Goal: Transaction & Acquisition: Purchase product/service

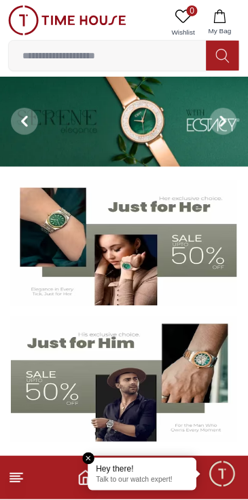
click at [24, 478] on icon at bounding box center [16, 478] width 16 height 16
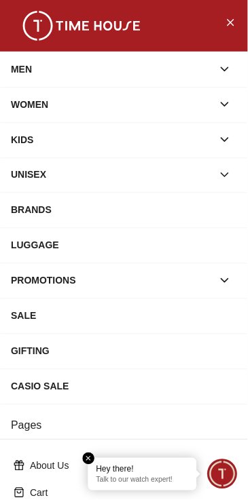
click at [221, 69] on icon "button" at bounding box center [225, 69] width 14 height 14
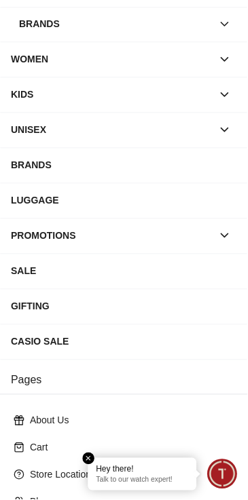
scroll to position [333, 0]
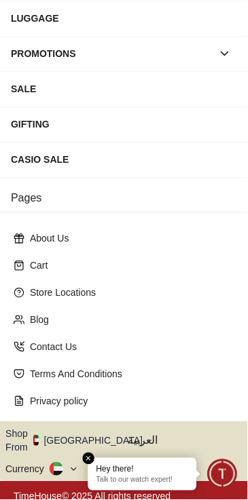
click at [98, 429] on button "Shop From [GEOGRAPHIC_DATA]" at bounding box center [78, 441] width 147 height 27
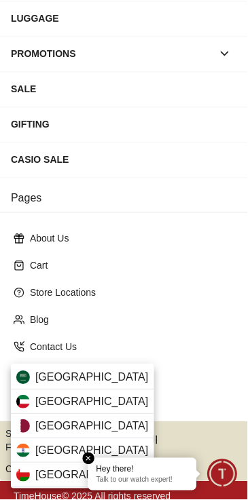
click at [92, 426] on div "[GEOGRAPHIC_DATA]" at bounding box center [82, 427] width 143 height 24
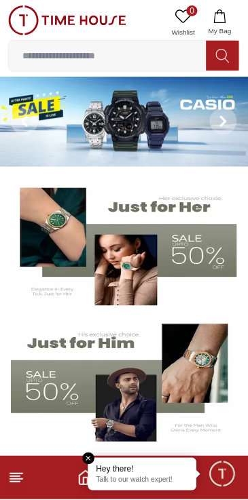
click at [221, 120] on icon at bounding box center [223, 121] width 11 height 11
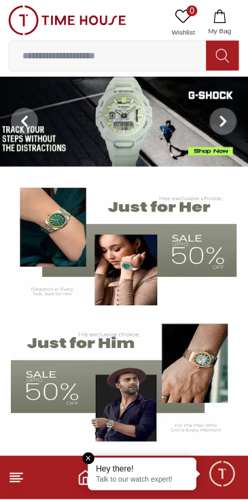
click at [210, 132] on button at bounding box center [223, 122] width 49 height 90
click at [220, 124] on icon at bounding box center [223, 121] width 11 height 11
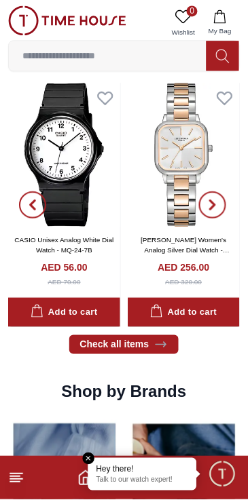
scroll to position [880, 0]
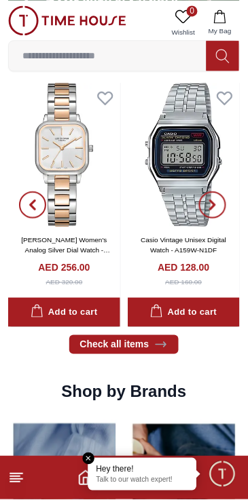
click at [15, 483] on line at bounding box center [15, 483] width 10 height 0
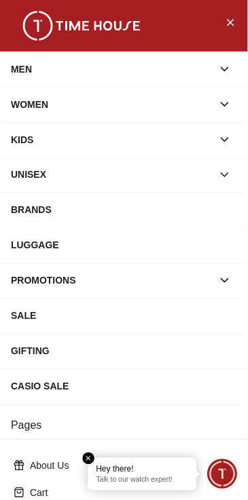
click at [209, 68] on div "MEN" at bounding box center [112, 69] width 202 height 24
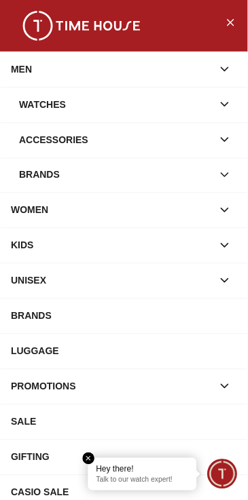
click at [145, 103] on div "Watches" at bounding box center [115, 104] width 193 height 24
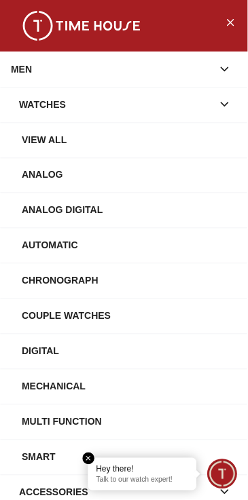
click at [165, 134] on div "View All" at bounding box center [129, 140] width 215 height 24
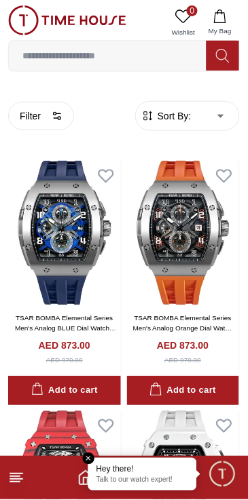
click at [18, 483] on line at bounding box center [15, 483] width 10 height 0
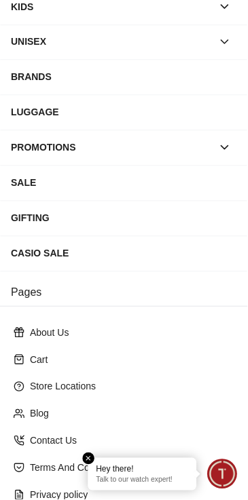
scroll to position [227, 0]
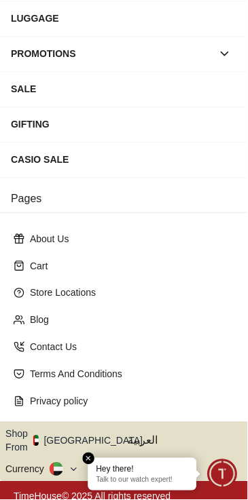
click at [96, 432] on button "Shop From UAE" at bounding box center [78, 441] width 147 height 27
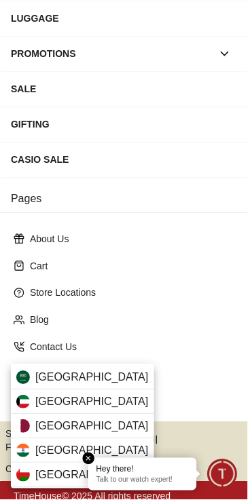
click at [102, 424] on div "Qatar" at bounding box center [82, 427] width 143 height 24
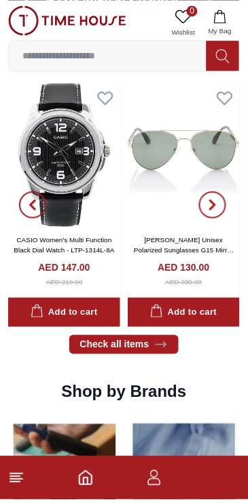
click at [12, 477] on line at bounding box center [15, 477] width 10 height 0
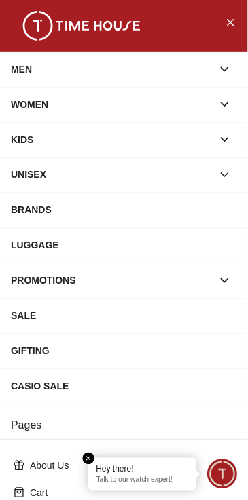
click at [219, 68] on icon "button" at bounding box center [225, 69] width 14 height 14
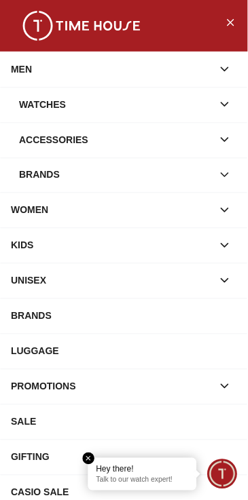
click at [210, 175] on div "Brands" at bounding box center [115, 175] width 193 height 24
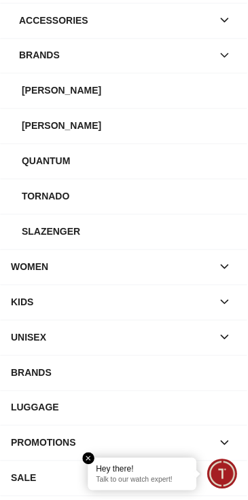
scroll to position [121, 0]
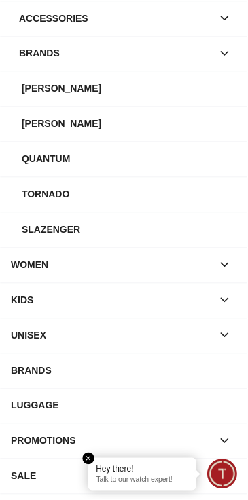
click at [176, 377] on div "BRANDS" at bounding box center [124, 371] width 226 height 24
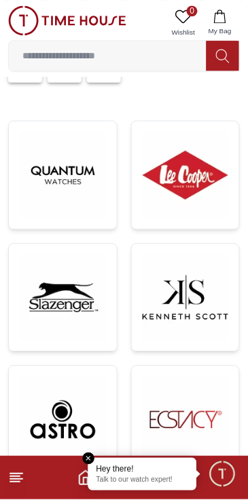
scroll to position [204, 0]
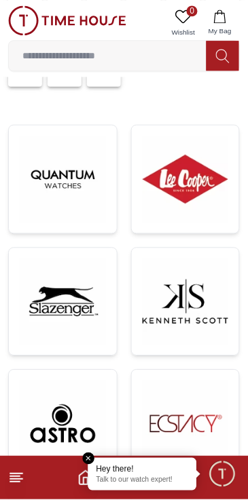
click at [191, 291] on img at bounding box center [186, 302] width 86 height 86
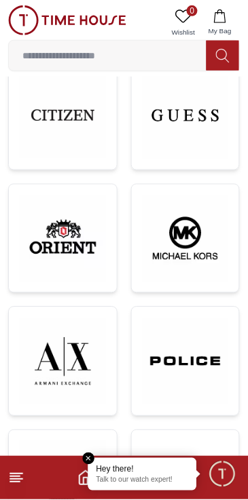
scroll to position [766, 0]
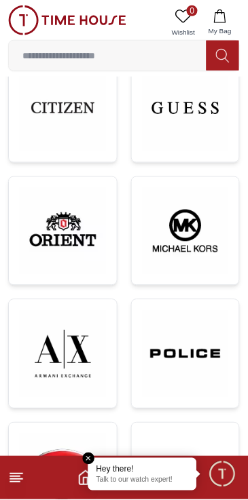
click at [83, 343] on img at bounding box center [63, 354] width 86 height 86
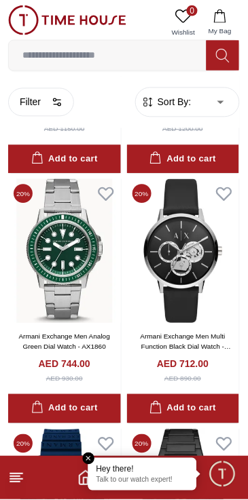
scroll to position [470, 0]
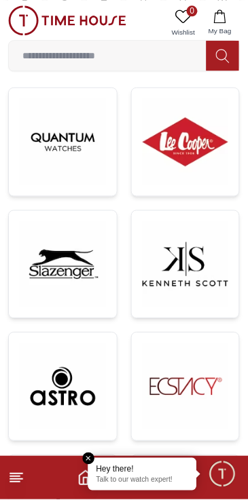
scroll to position [240, 0]
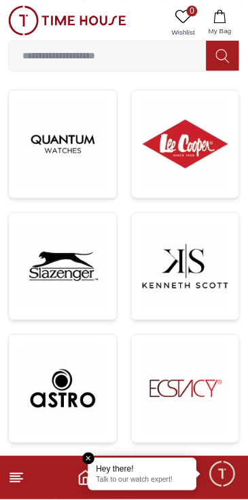
click at [92, 281] on img at bounding box center [63, 267] width 86 height 86
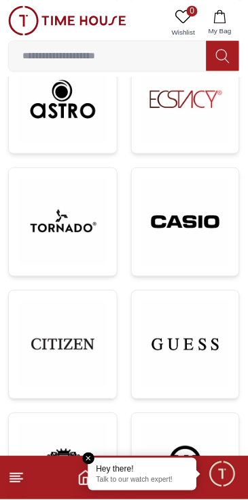
scroll to position [531, 0]
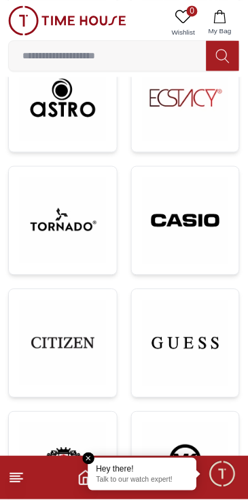
click at [191, 234] on img at bounding box center [186, 221] width 86 height 86
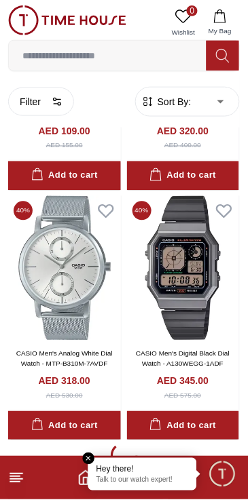
scroll to position [2462, 0]
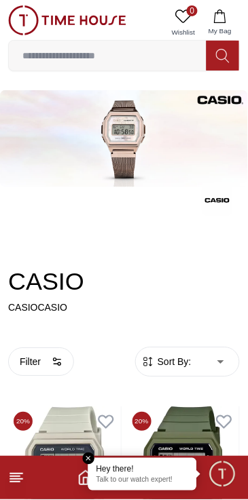
click at [19, 474] on line at bounding box center [16, 474] width 12 height 0
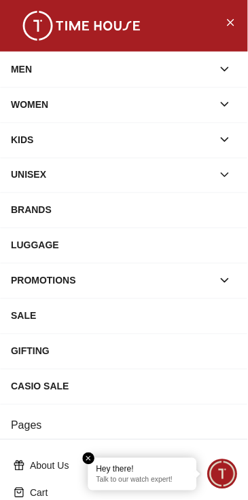
scroll to position [531, 0]
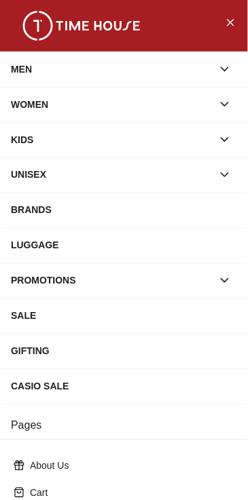
scroll to position [227, 0]
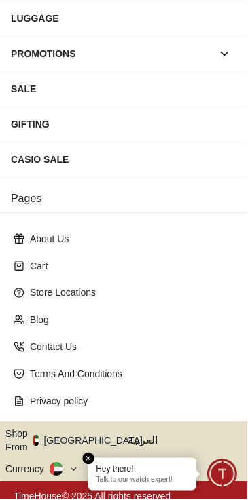
click at [73, 463] on button at bounding box center [64, 470] width 29 height 14
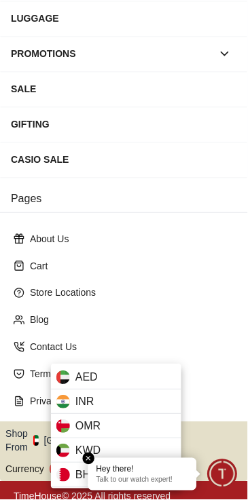
click at [24, 430] on div at bounding box center [124, 250] width 248 height 500
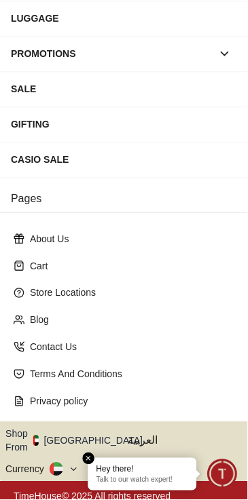
click at [83, 436] on button "Shop From [GEOGRAPHIC_DATA]" at bounding box center [78, 441] width 147 height 27
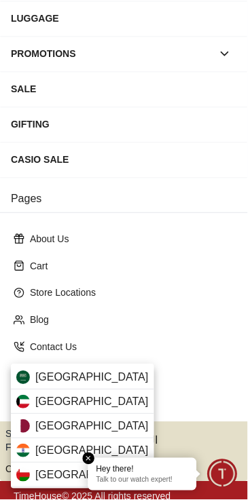
click at [90, 425] on div "Qatar" at bounding box center [82, 427] width 143 height 24
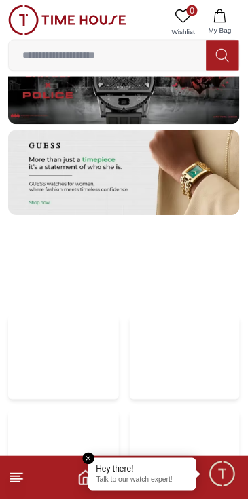
scroll to position [2547, 0]
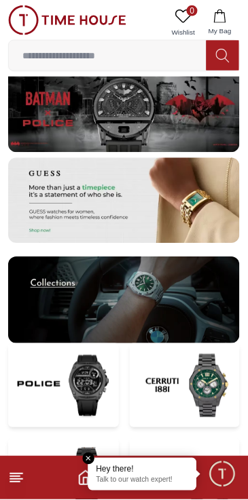
click at [173, 290] on img at bounding box center [123, 300] width 231 height 87
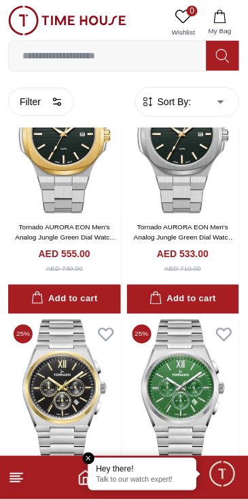
scroll to position [1672, 0]
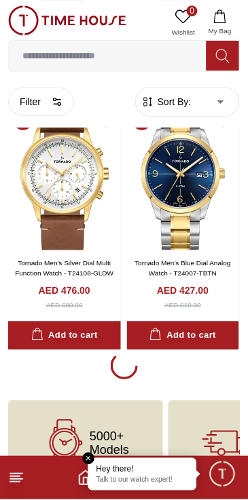
scroll to position [5200, 0]
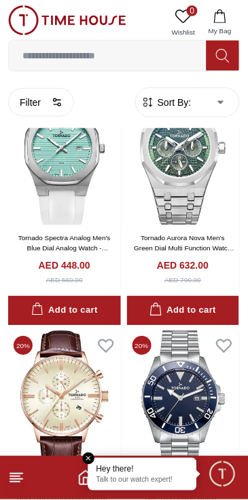
scroll to position [9418, 0]
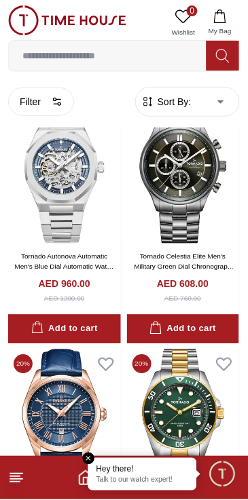
scroll to position [10405, 0]
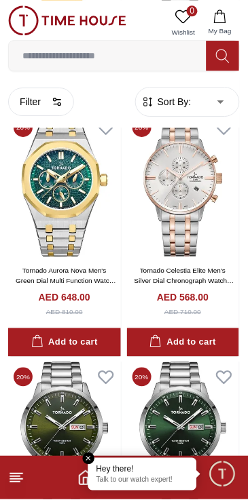
scroll to position [12388, 0]
click at [85, 295] on link "Tornado Aurora Nova Men's Green Dial Multi Function Watch - T23104-TBTG" at bounding box center [66, 281] width 100 height 28
